Goal: Transaction & Acquisition: Book appointment/travel/reservation

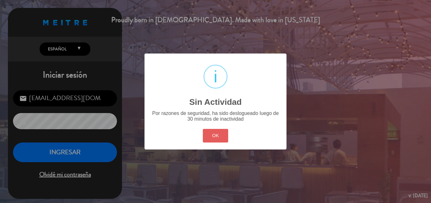
click at [214, 139] on button "OK" at bounding box center [216, 136] width 26 height 14
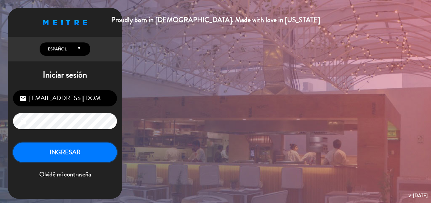
click at [73, 145] on button "INGRESAR" at bounding box center [65, 153] width 104 height 20
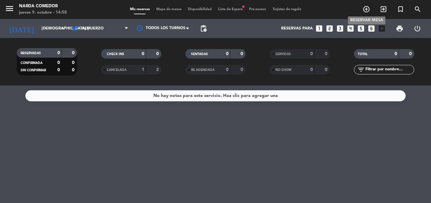
click at [363, 11] on icon "add_circle_outline" at bounding box center [366, 9] width 8 height 8
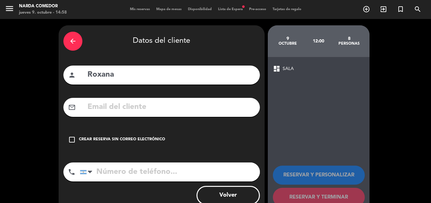
click at [71, 39] on icon "arrow_back" at bounding box center [73, 41] width 8 height 8
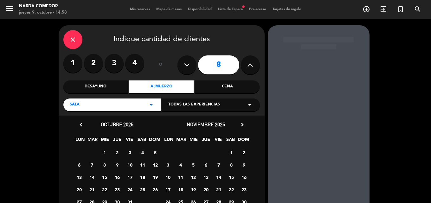
click at [136, 60] on label "4" at bounding box center [134, 63] width 19 height 19
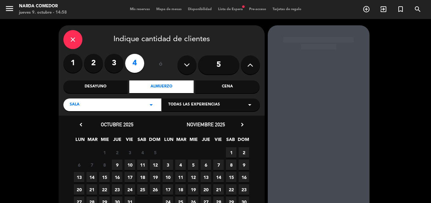
click at [223, 85] on div "Cena" at bounding box center [227, 86] width 64 height 13
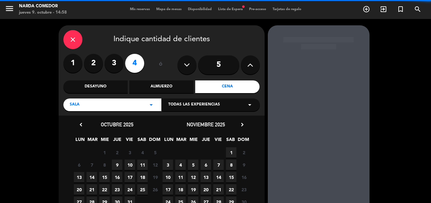
scroll to position [43, 0]
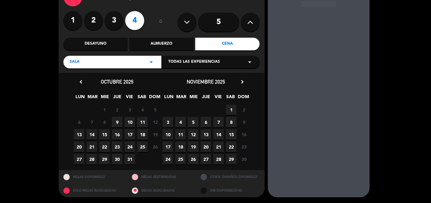
click at [80, 147] on span "20" at bounding box center [79, 147] width 10 height 10
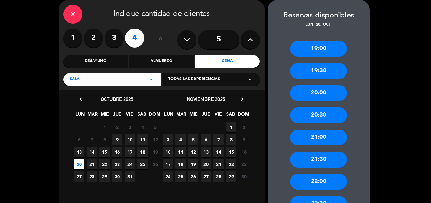
click at [321, 93] on div "20:00" at bounding box center [318, 93] width 57 height 16
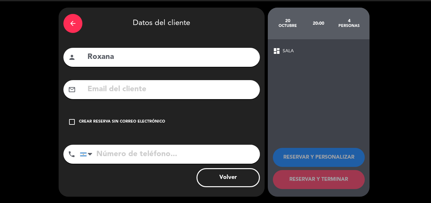
click at [125, 60] on input "Roxana" at bounding box center [171, 57] width 168 height 13
paste input "[PERSON_NAME]"
type input "[PERSON_NAME]"
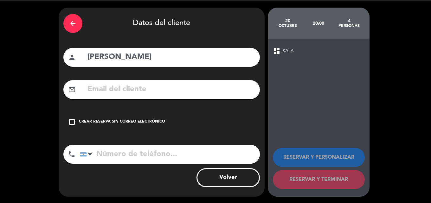
click at [150, 119] on div "Crear reserva sin correo electrónico" at bounding box center [122, 122] width 86 height 6
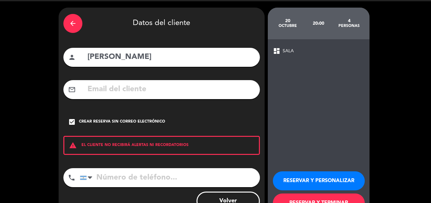
scroll to position [41, 0]
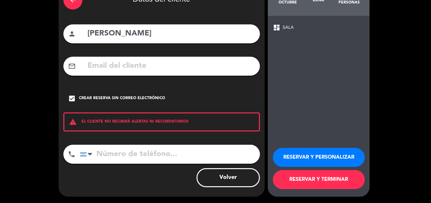
click at [327, 175] on button "RESERVAR Y TERMINAR" at bounding box center [319, 179] width 92 height 19
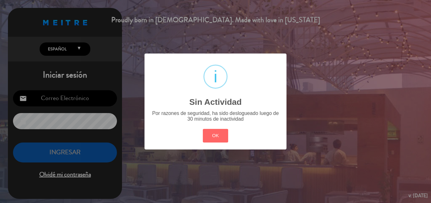
type input "[EMAIL_ADDRESS][DOMAIN_NAME]"
